Goal: Entertainment & Leisure: Consume media (video, audio)

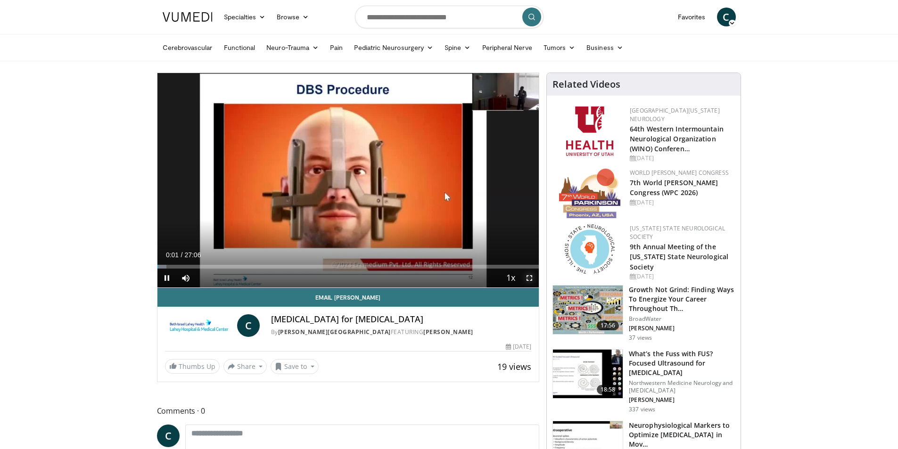
click at [530, 278] on span "Video Player" at bounding box center [529, 278] width 19 height 19
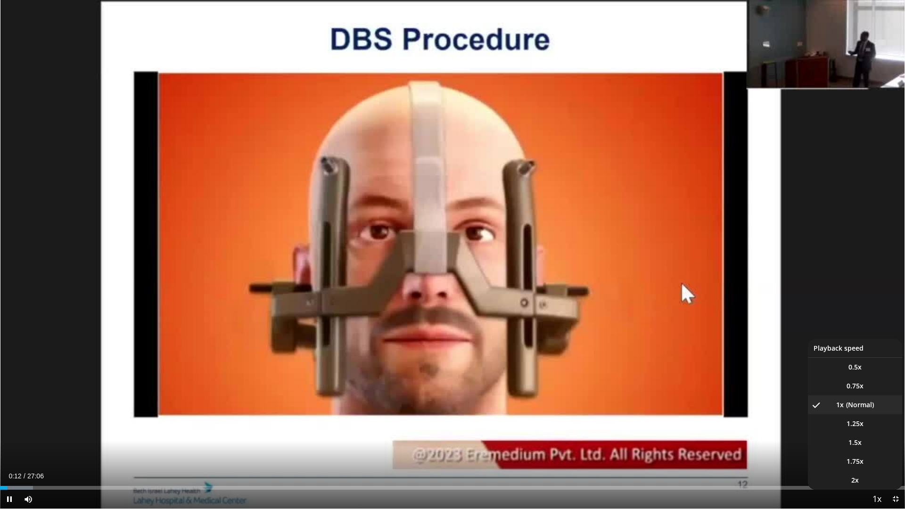
click at [875, 449] on span "Video Player" at bounding box center [876, 499] width 13 height 19
click at [854, 423] on span "1.25x" at bounding box center [855, 423] width 17 height 9
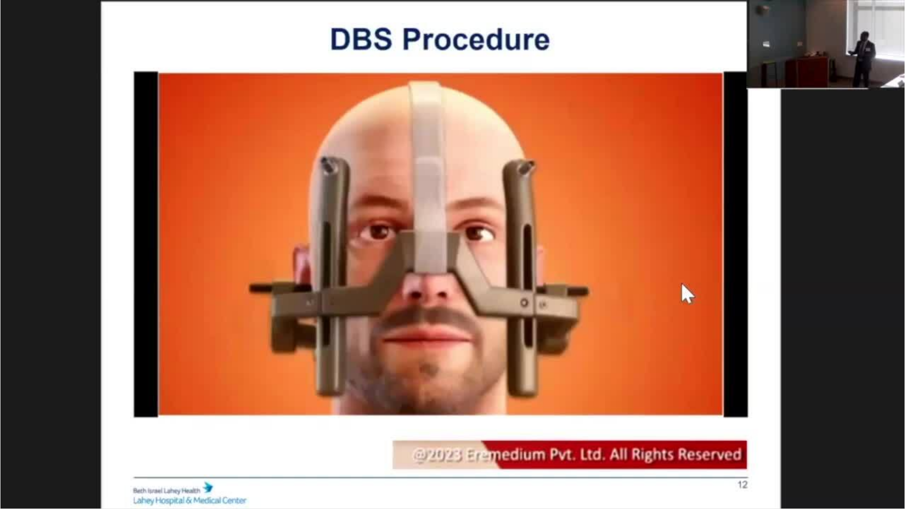
click at [95, 449] on video-js "**********" at bounding box center [452, 254] width 905 height 509
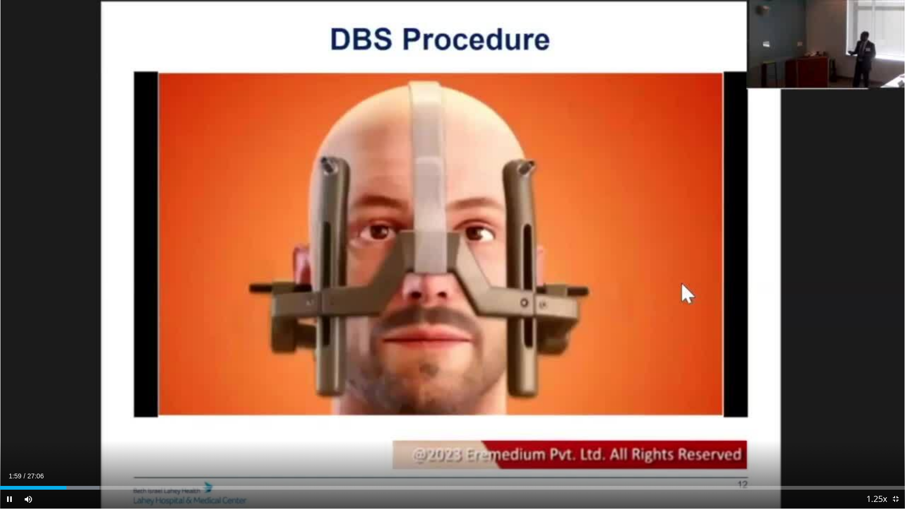
click at [103, 449] on div "Current Time 1:59 / Duration 27:06 Pause Skip Backward Skip Forward Mute 72% Lo…" at bounding box center [452, 499] width 905 height 19
click at [106, 449] on div "Progress Bar" at bounding box center [106, 488] width 1 height 4
click at [141, 449] on div "Progress Bar" at bounding box center [141, 488] width 1 height 4
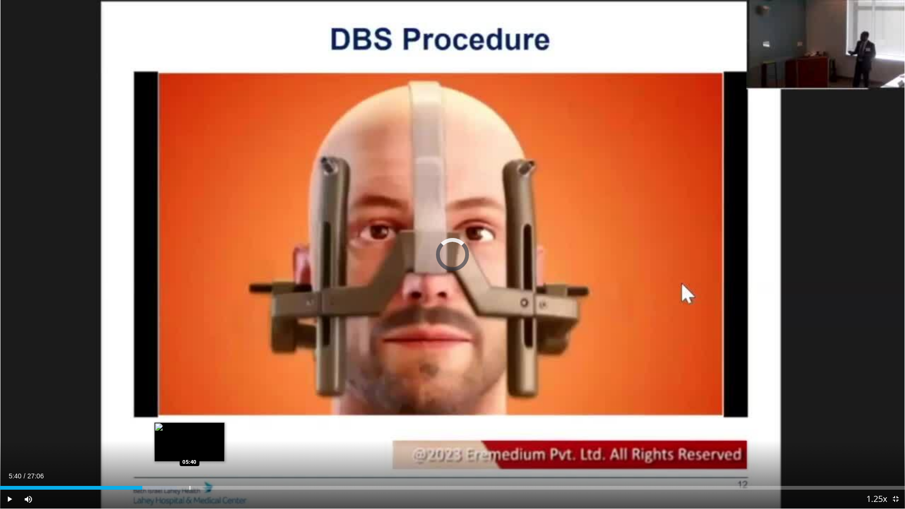
click at [189, 449] on div "Progress Bar" at bounding box center [189, 488] width 1 height 4
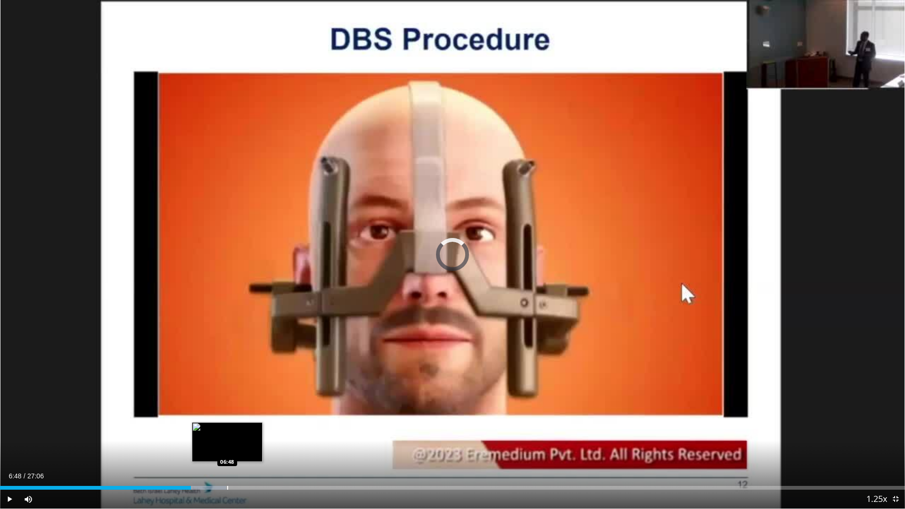
click at [227, 449] on div "Progress Bar" at bounding box center [227, 488] width 1 height 4
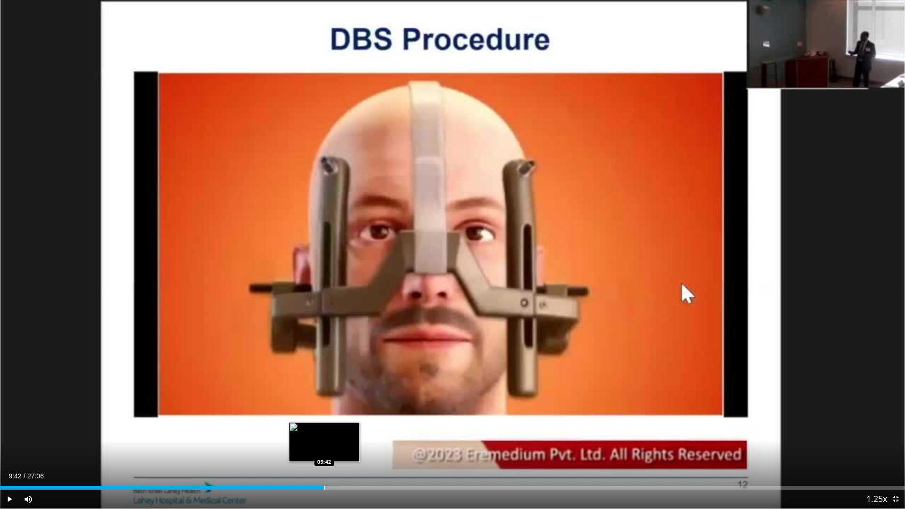
click at [324, 449] on div "Progress Bar" at bounding box center [324, 488] width 1 height 4
click at [358, 449] on div "Current Time 9:43 / Duration 27:06 Pause Skip Backward Skip Forward Mute 72% Lo…" at bounding box center [452, 499] width 905 height 19
click at [365, 449] on div "Progress Bar" at bounding box center [365, 488] width 1 height 4
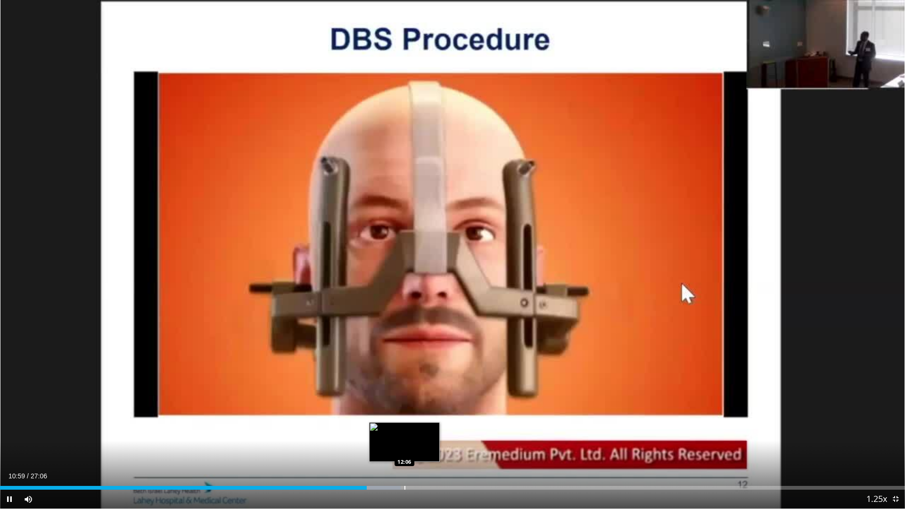
click at [404, 449] on div "Progress Bar" at bounding box center [404, 488] width 1 height 4
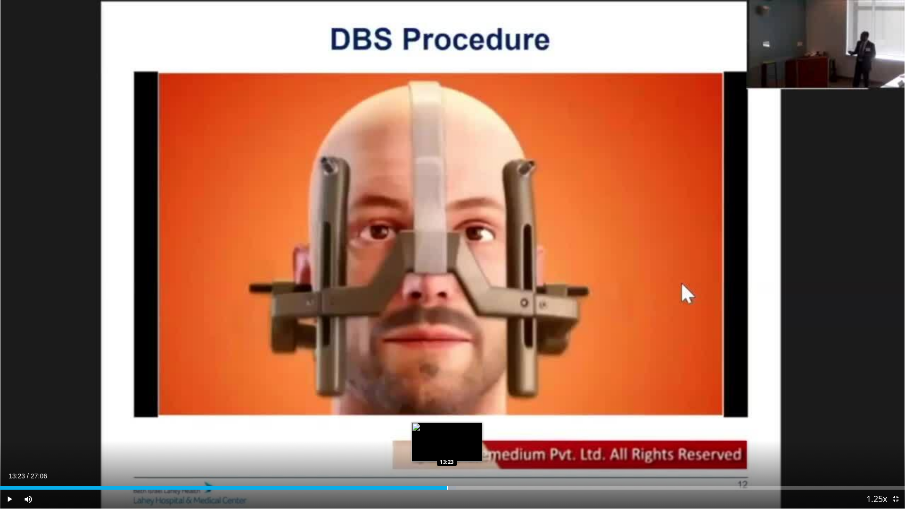
click at [447, 449] on div "Progress Bar" at bounding box center [447, 488] width 1 height 4
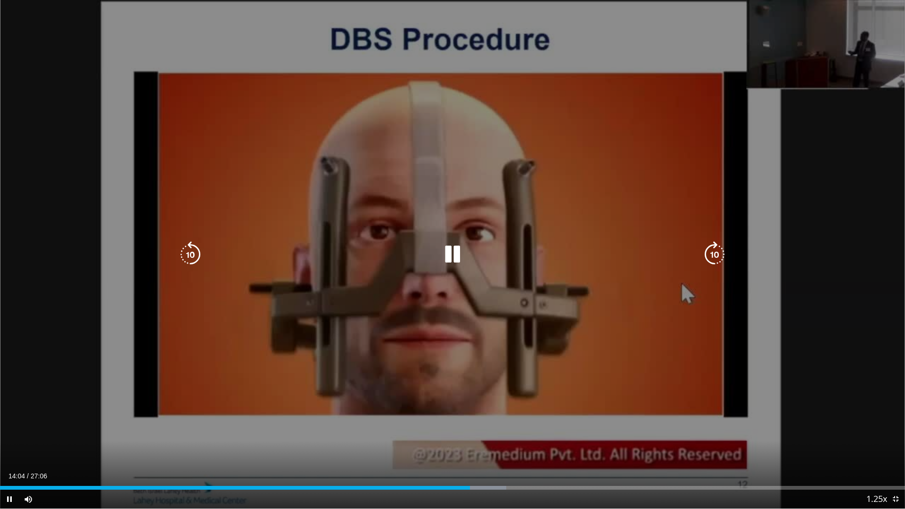
click at [452, 254] on icon "Video Player" at bounding box center [452, 254] width 26 height 26
click at [452, 255] on icon "Video Player" at bounding box center [452, 254] width 26 height 26
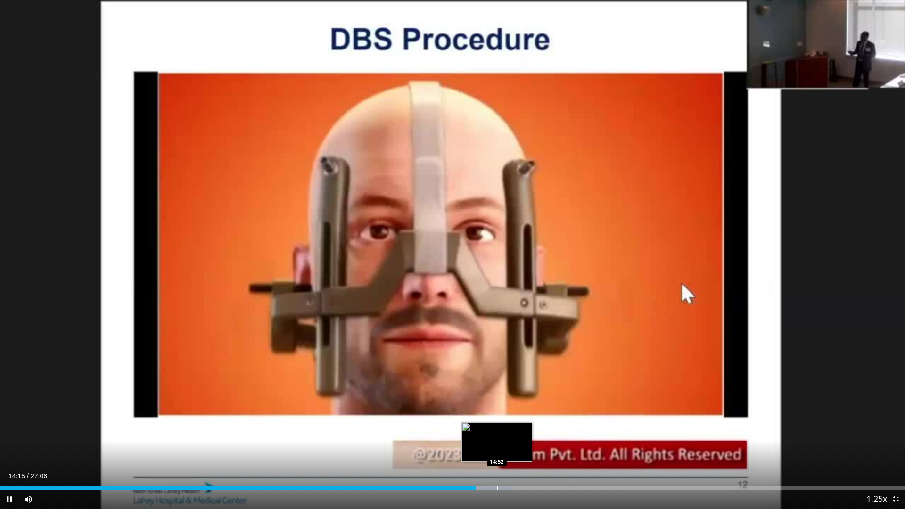
click at [498, 449] on div "Progress Bar" at bounding box center [485, 488] width 54 height 4
click at [528, 449] on div "Current Time 14:55 / Duration 27:06 Pause Skip Backward Skip Forward Mute 72% L…" at bounding box center [452, 499] width 905 height 19
click at [542, 449] on div "Current Time 14:57 / Duration 27:06 Pause Skip Backward Skip Forward Mute 72% L…" at bounding box center [452, 499] width 905 height 19
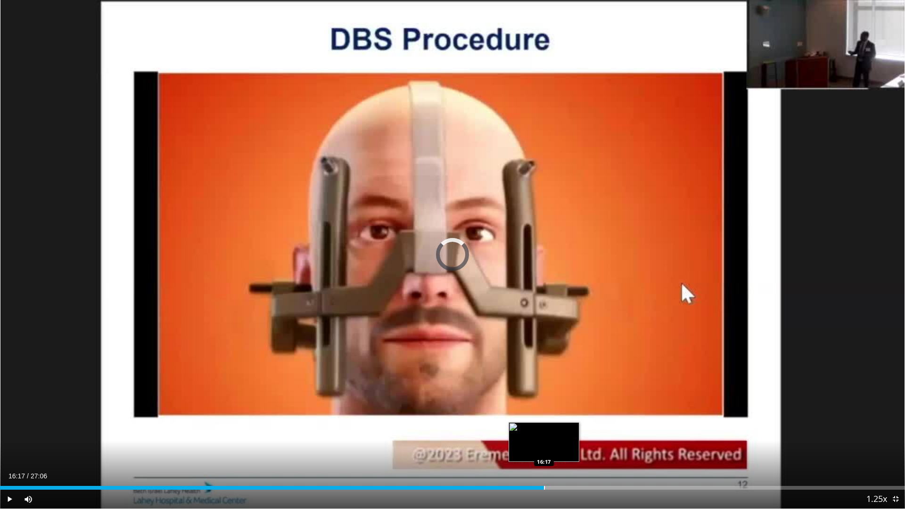
click at [544, 449] on div "Progress Bar" at bounding box center [544, 488] width 1 height 4
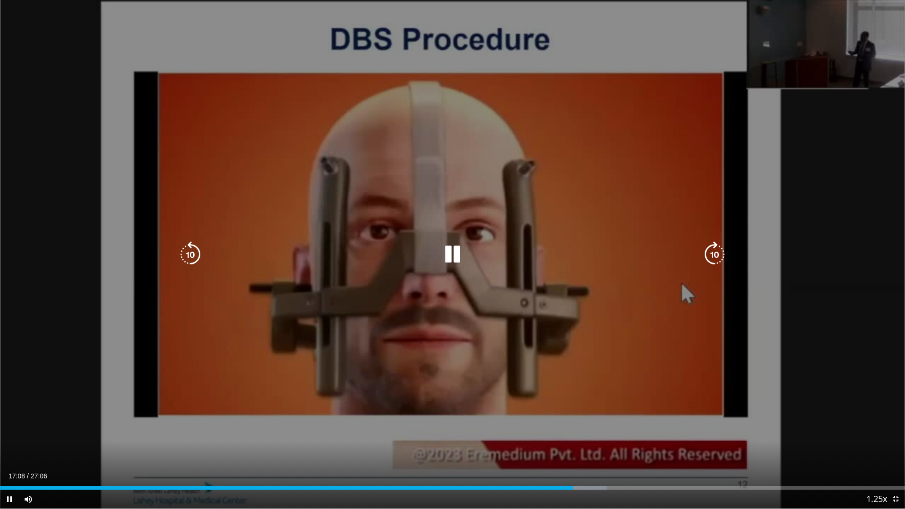
click at [593, 449] on div "Loaded : 67.01% 17:09 17:45" at bounding box center [452, 485] width 905 height 9
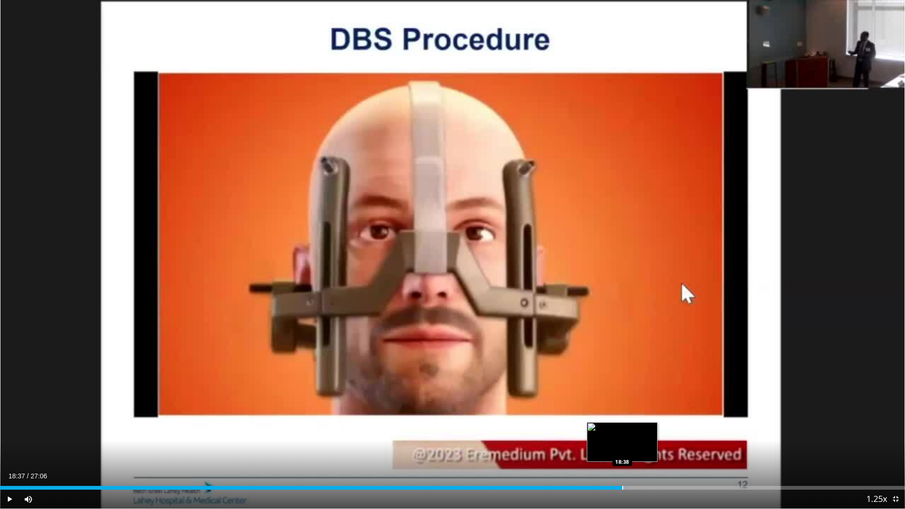
click at [622, 449] on div "Loaded : 69.47% 17:48 18:38" at bounding box center [452, 488] width 905 height 4
click at [706, 449] on div "Current Time 20:31 / Duration 27:06 Pause Skip Backward Skip Forward Mute 72% L…" at bounding box center [452, 499] width 905 height 19
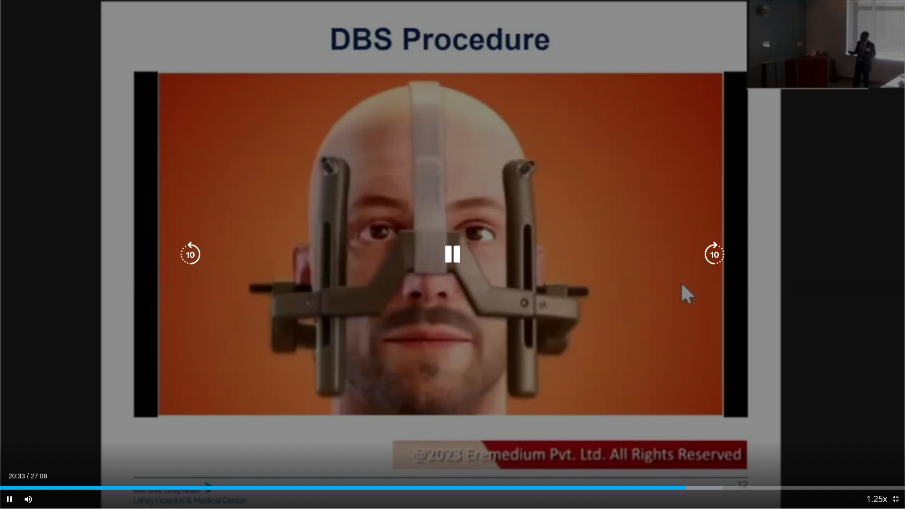
click at [712, 449] on div "Current Time 20:33 / Duration 27:06 Pause Skip Backward Skip Forward Mute 72% L…" at bounding box center [452, 499] width 905 height 19
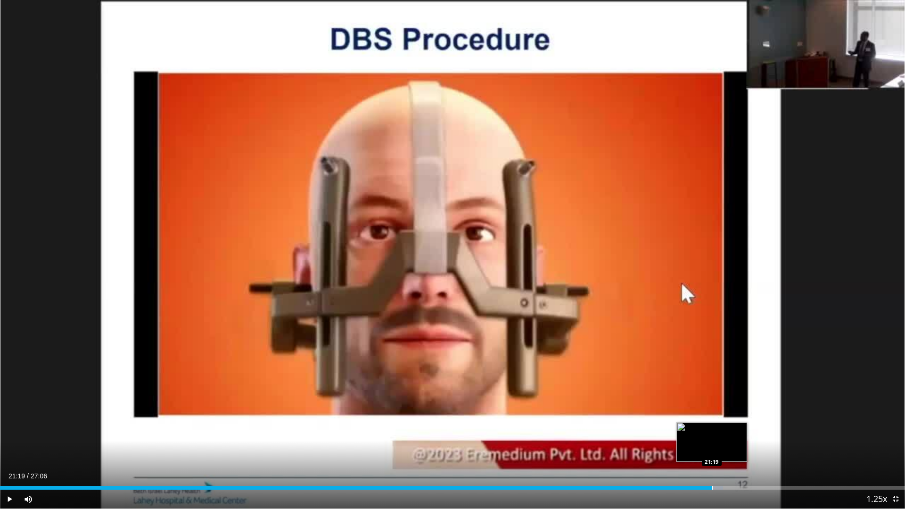
click at [712, 449] on div "Progress Bar" at bounding box center [712, 488] width 1 height 4
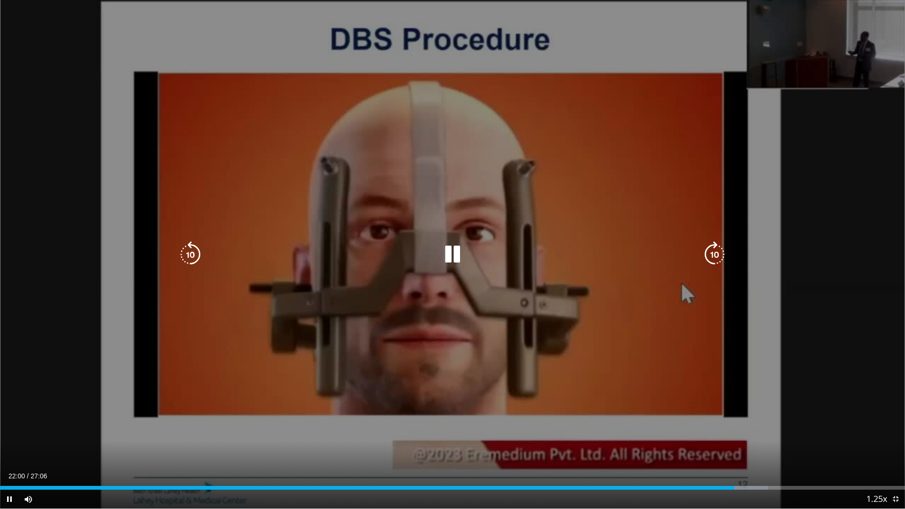
click at [377, 422] on div "10 seconds Tap to unmute" at bounding box center [452, 254] width 905 height 509
click at [453, 249] on icon "Video Player" at bounding box center [452, 254] width 26 height 26
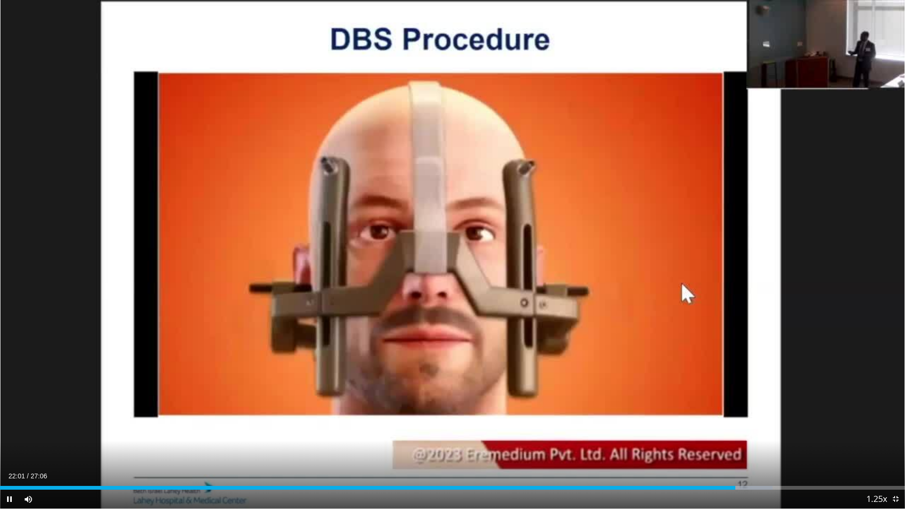
click at [764, 449] on div "Current Time 22:01 / Duration 27:06 Pause Skip Backward Skip Forward Mute 72% L…" at bounding box center [452, 499] width 905 height 19
click at [792, 449] on div "Current Time 22:03 / Duration 27:06 Pause Skip Backward Skip Forward Mute 72% L…" at bounding box center [452, 499] width 905 height 19
click at [781, 449] on div "Progress Bar" at bounding box center [781, 488] width 1 height 4
click at [806, 449] on div "Current Time 23:28 / Duration 27:06 Pause Skip Backward Skip Forward Mute 72% L…" at bounding box center [452, 499] width 905 height 19
click at [798, 449] on div "Loaded : 90.37% 23:55 23:55" at bounding box center [452, 485] width 905 height 9
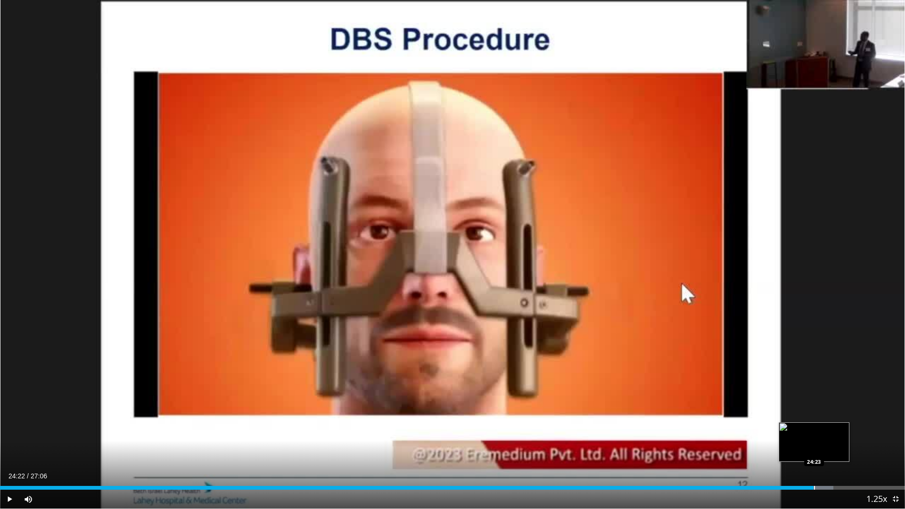
click at [814, 449] on div "Loaded : 92.08% 24:22 24:23" at bounding box center [452, 488] width 905 height 4
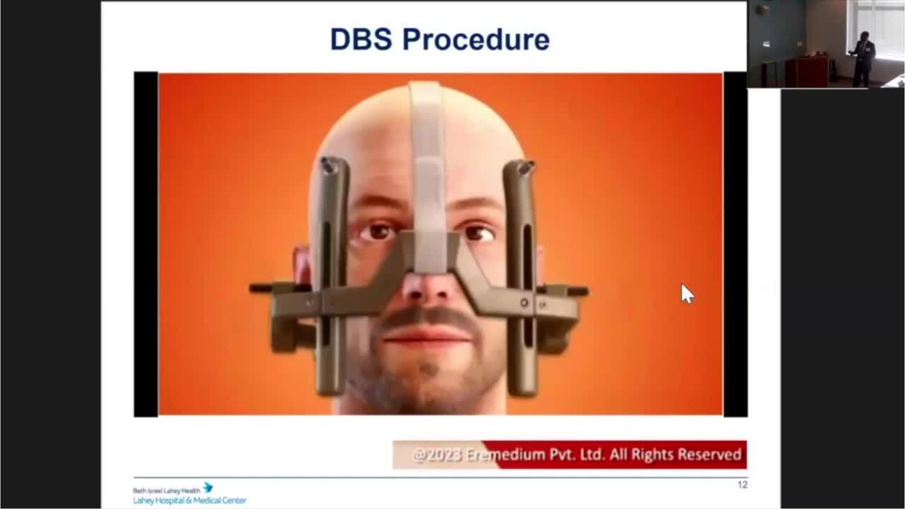
drag, startPoint x: 505, startPoint y: 276, endPoint x: 835, endPoint y: 457, distance: 376.1
click at [835, 449] on div "10 seconds Tap to unmute" at bounding box center [452, 254] width 905 height 509
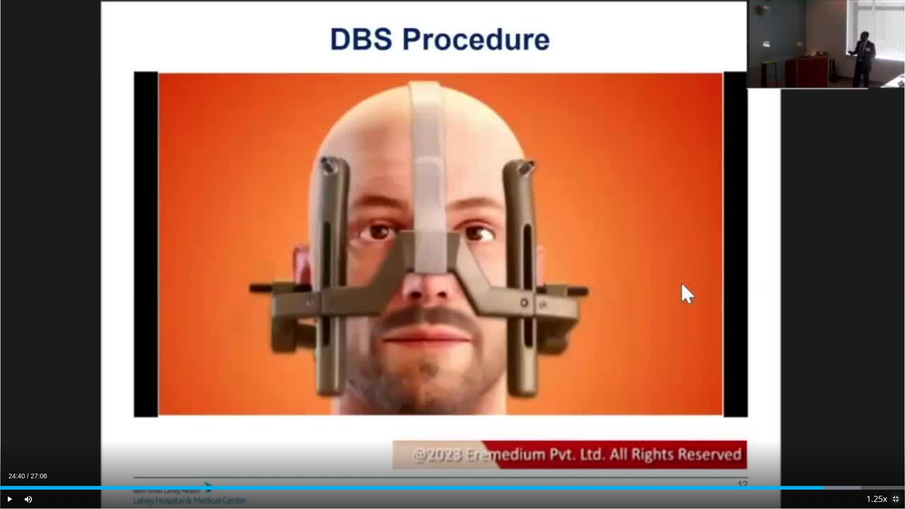
click at [895, 449] on span "Video Player" at bounding box center [895, 499] width 19 height 19
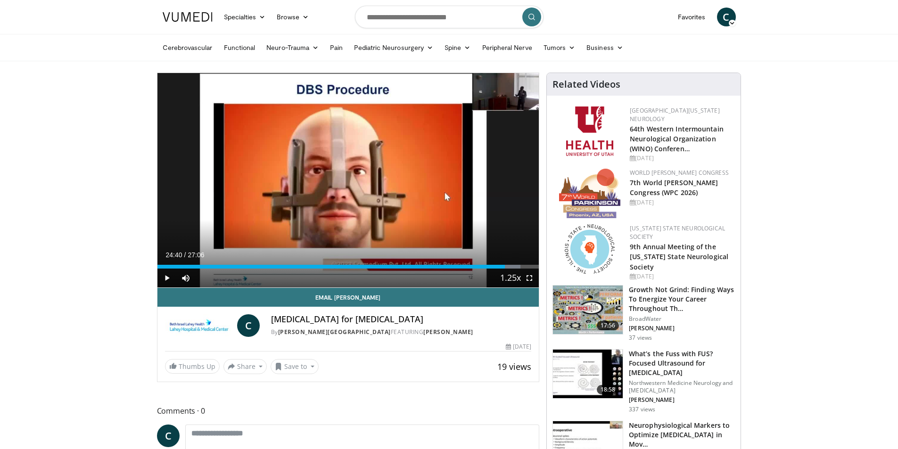
click at [647, 354] on h3 "What’s the Fuss with FUS? Focused Ultrasound for Essential Tremor" at bounding box center [682, 363] width 106 height 28
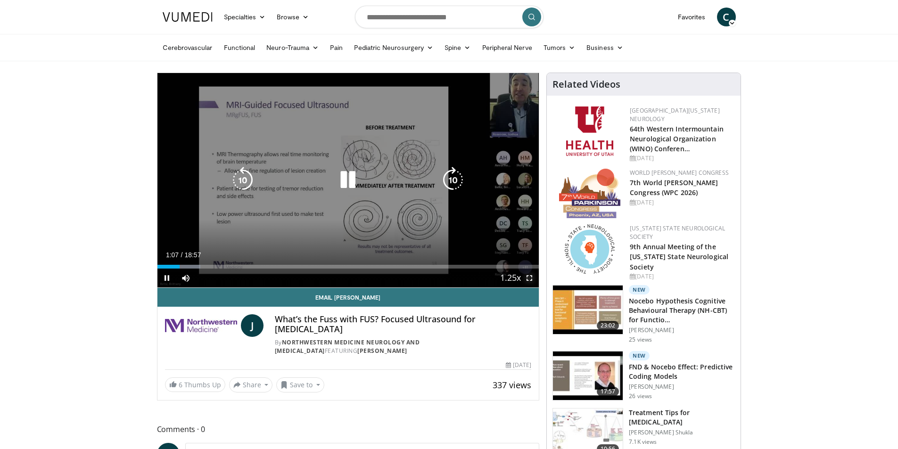
drag, startPoint x: 528, startPoint y: 278, endPoint x: 528, endPoint y: 319, distance: 41.0
click at [528, 278] on span "Video Player" at bounding box center [529, 278] width 19 height 19
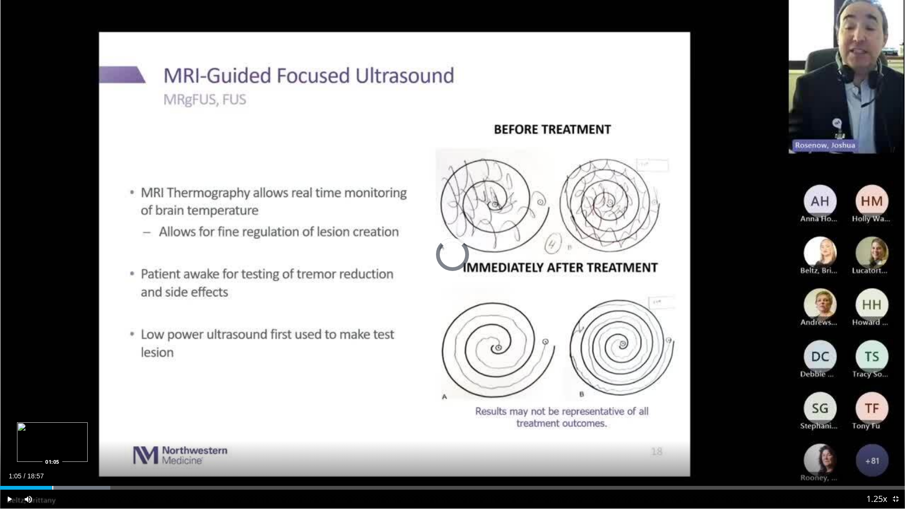
click at [52, 449] on div "Progress Bar" at bounding box center [52, 488] width 1 height 4
click at [16, 449] on div "Loaded : 12.20% 01:17 00:19" at bounding box center [452, 485] width 905 height 9
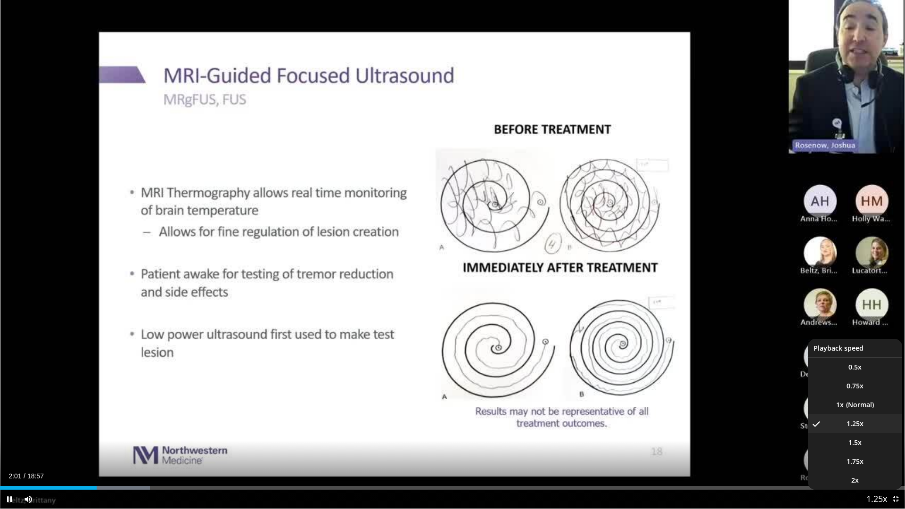
click at [880, 449] on span "Video Player" at bounding box center [876, 499] width 13 height 19
click at [866, 406] on li "1x" at bounding box center [855, 404] width 94 height 19
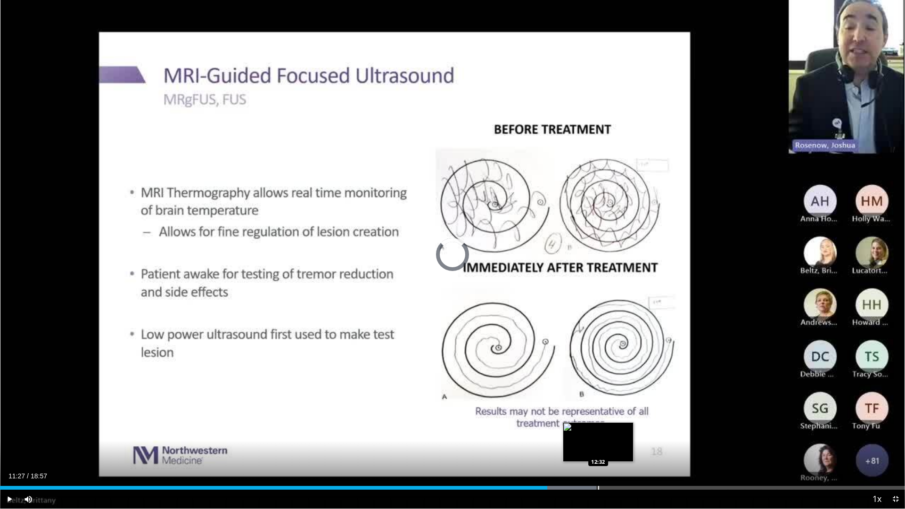
click at [598, 449] on div "Progress Bar" at bounding box center [598, 488] width 1 height 4
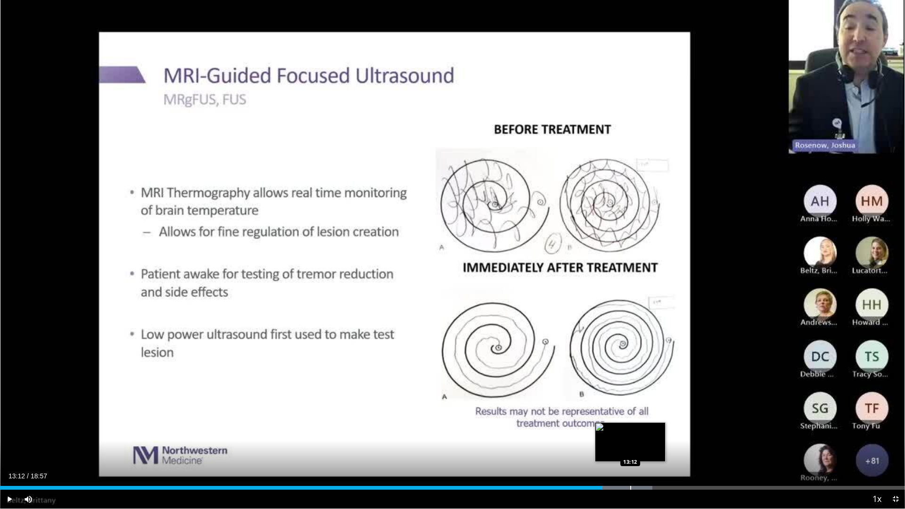
click at [630, 449] on div "Progress Bar" at bounding box center [630, 488] width 1 height 4
click at [647, 449] on div "Progress Bar" at bounding box center [647, 488] width 1 height 4
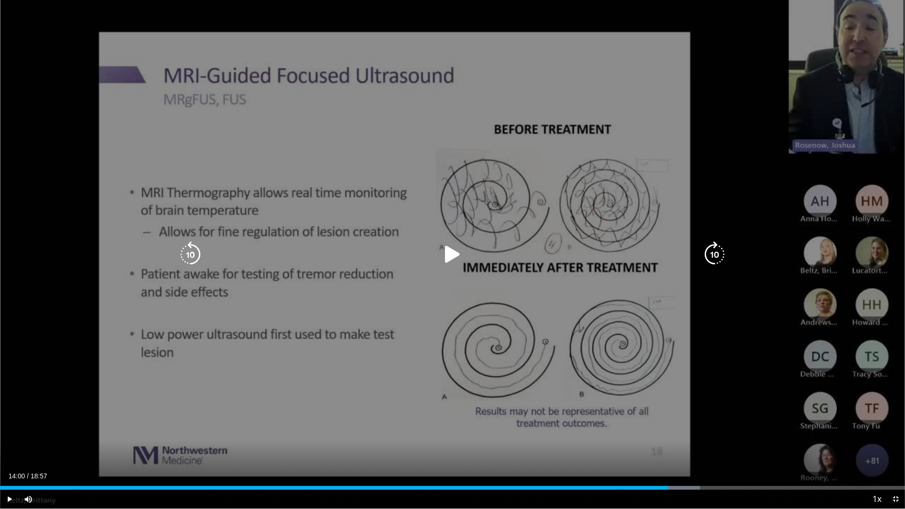
click at [668, 449] on div "Progress Bar" at bounding box center [662, 488] width 76 height 4
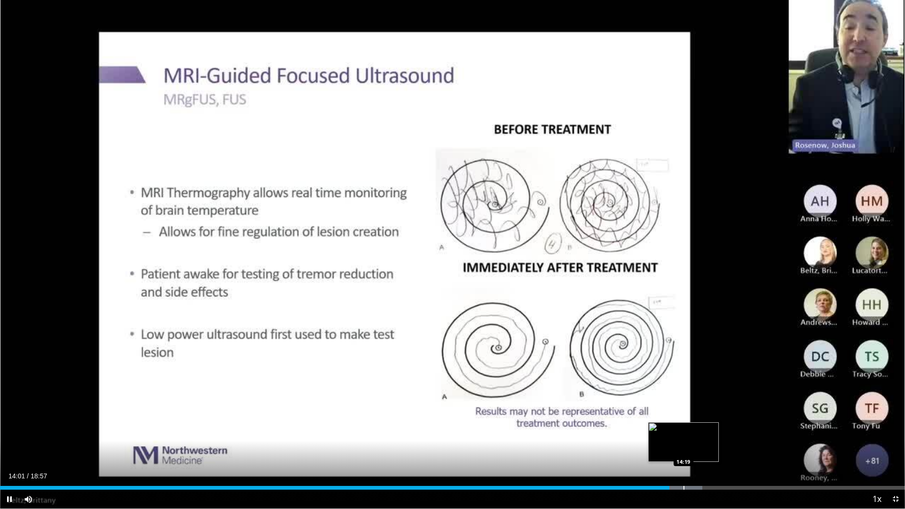
click at [684, 449] on div "Progress Bar" at bounding box center [683, 488] width 1 height 4
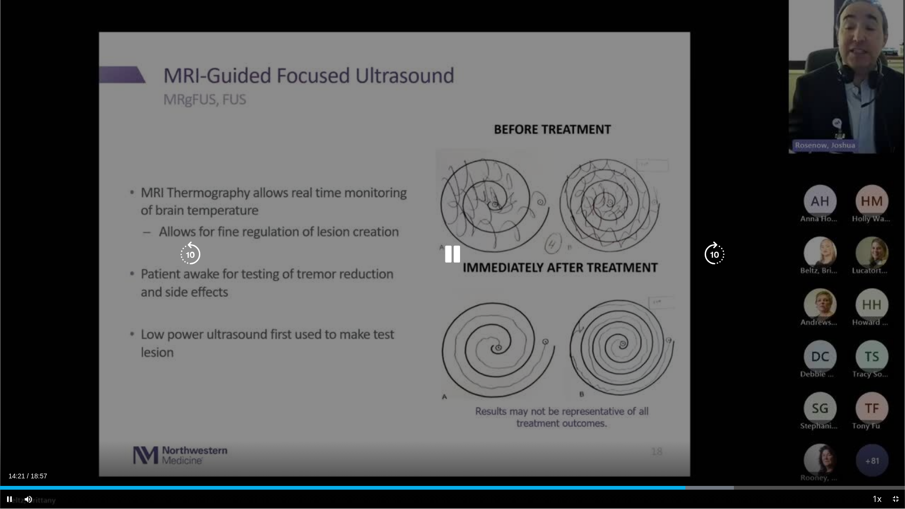
click at [709, 449] on div "Progress Bar" at bounding box center [698, 488] width 72 height 4
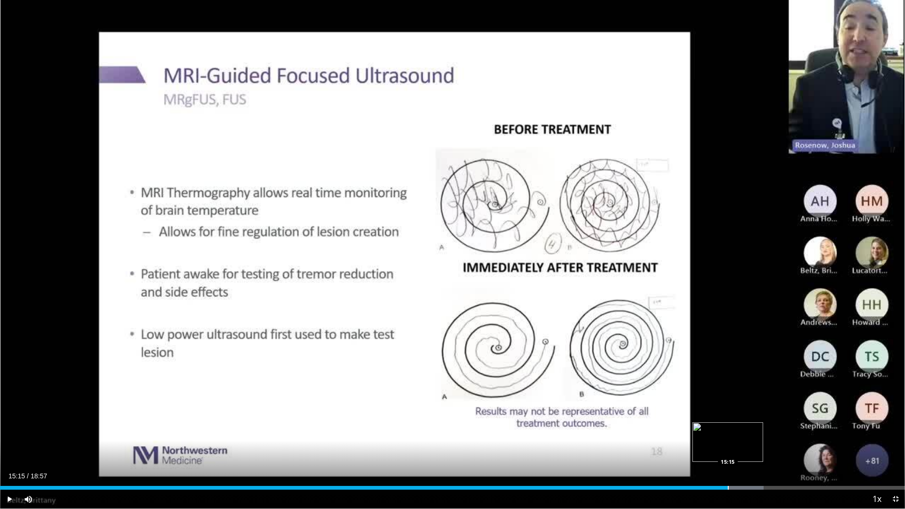
click at [728, 449] on div "Progress Bar" at bounding box center [728, 488] width 1 height 4
click at [749, 449] on div "Loaded : 86.13% 15:19 15:41" at bounding box center [452, 485] width 905 height 9
click at [759, 449] on div "Progress Bar" at bounding box center [758, 488] width 1 height 4
click at [789, 449] on div "Loaded : 89.64% 15:57 16:31" at bounding box center [452, 485] width 905 height 9
click at [810, 449] on div "Loaded : 93.16% 16:36 16:59" at bounding box center [452, 485] width 905 height 9
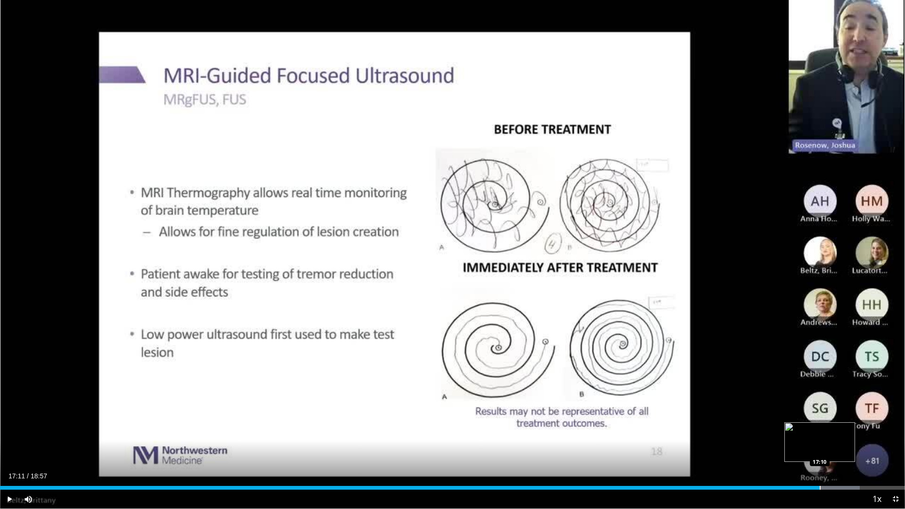
click at [820, 449] on div "Progress Bar" at bounding box center [820, 488] width 1 height 4
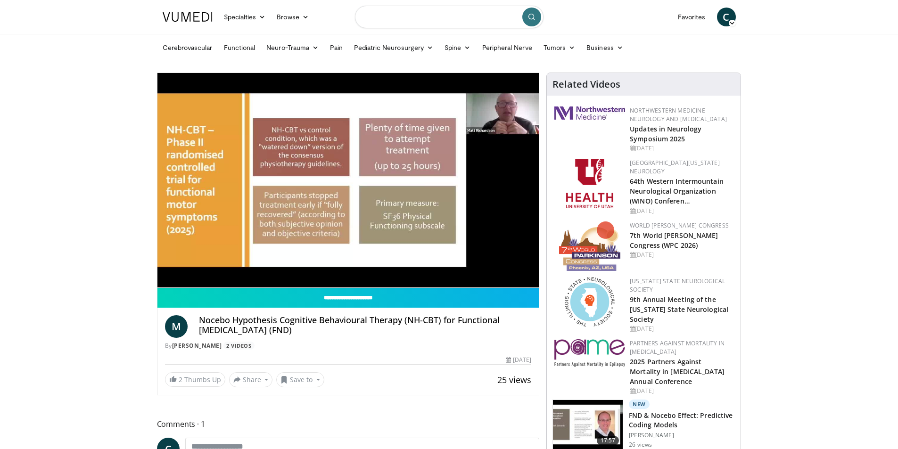
click at [422, 18] on input "Search topics, interventions" at bounding box center [449, 17] width 189 height 23
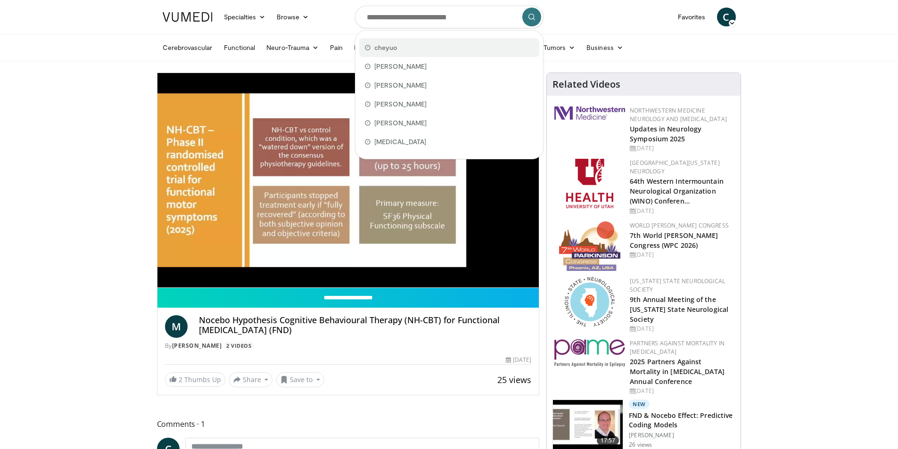
click at [387, 46] on span "cheyuo" at bounding box center [385, 47] width 23 height 9
type input "******"
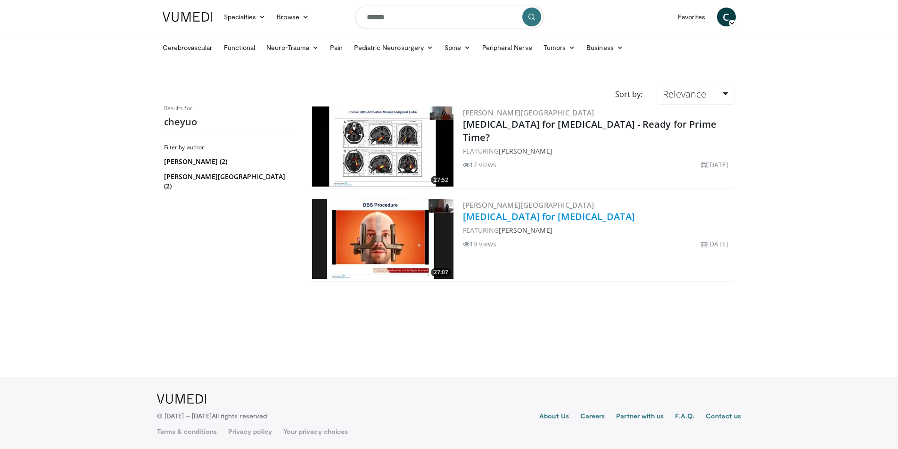
click at [522, 220] on link "[MEDICAL_DATA] for [MEDICAL_DATA]" at bounding box center [549, 216] width 172 height 13
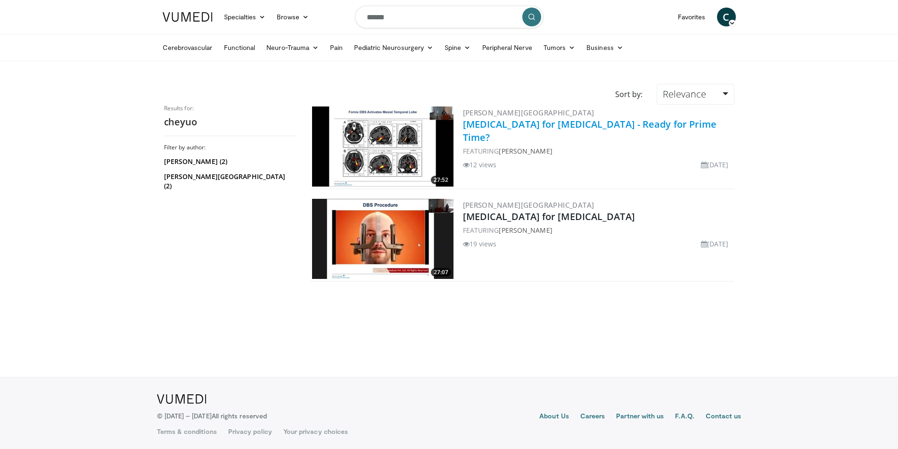
click at [551, 126] on link "Deep Brain Stimulation for Dementia - Ready for Prime Time?" at bounding box center [590, 131] width 254 height 26
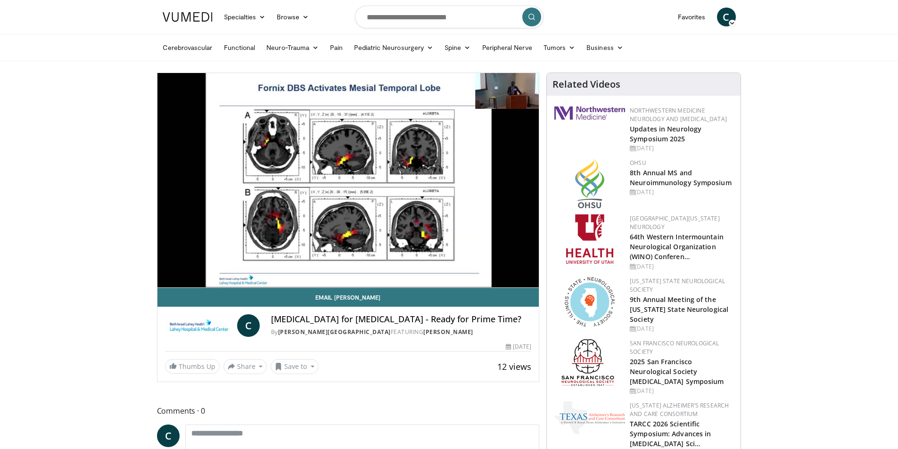
click at [724, 14] on span "C" at bounding box center [726, 17] width 19 height 19
click at [644, 105] on link "Logout" at bounding box center [678, 107] width 112 height 15
